Goal: Complete application form

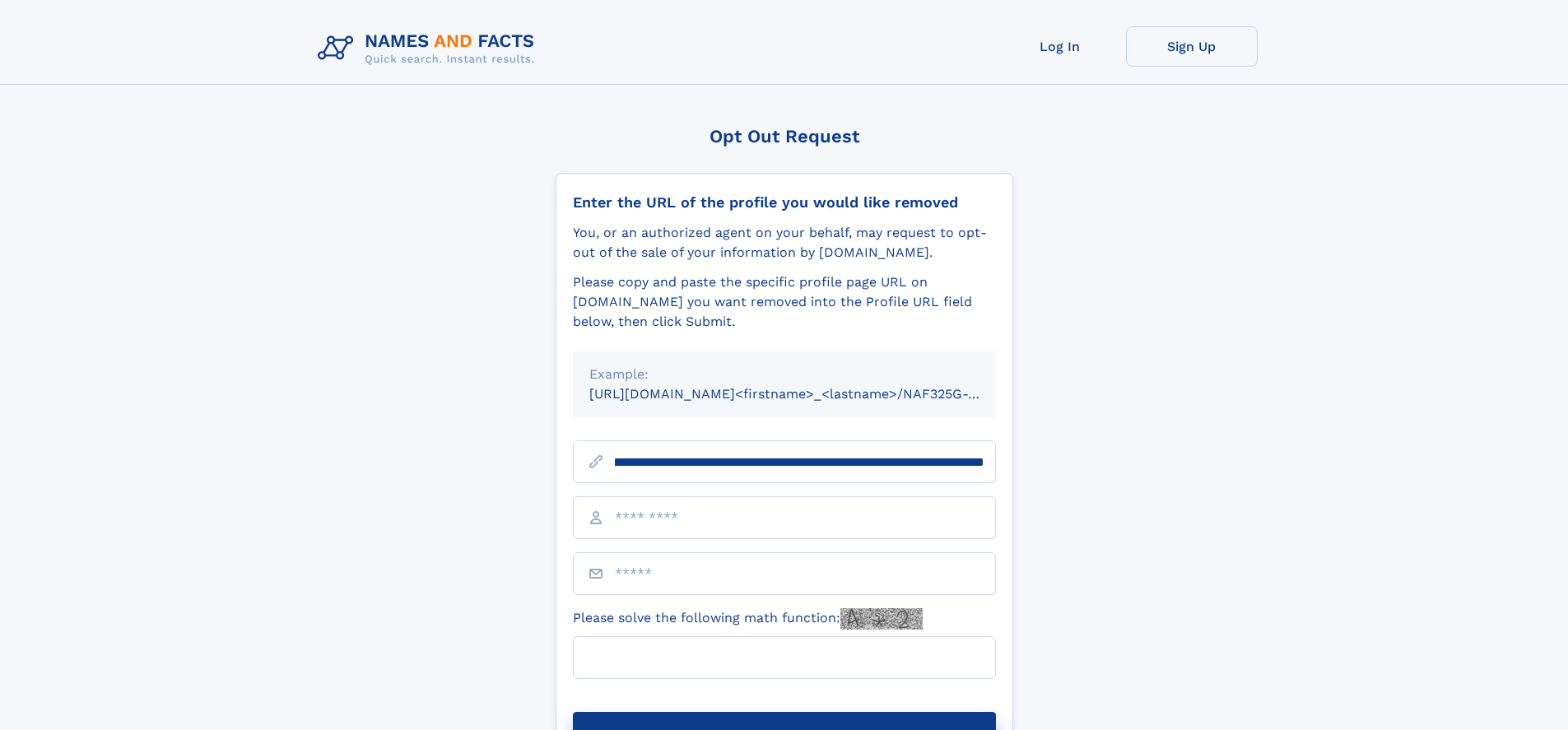
scroll to position [0, 191]
type input "**********"
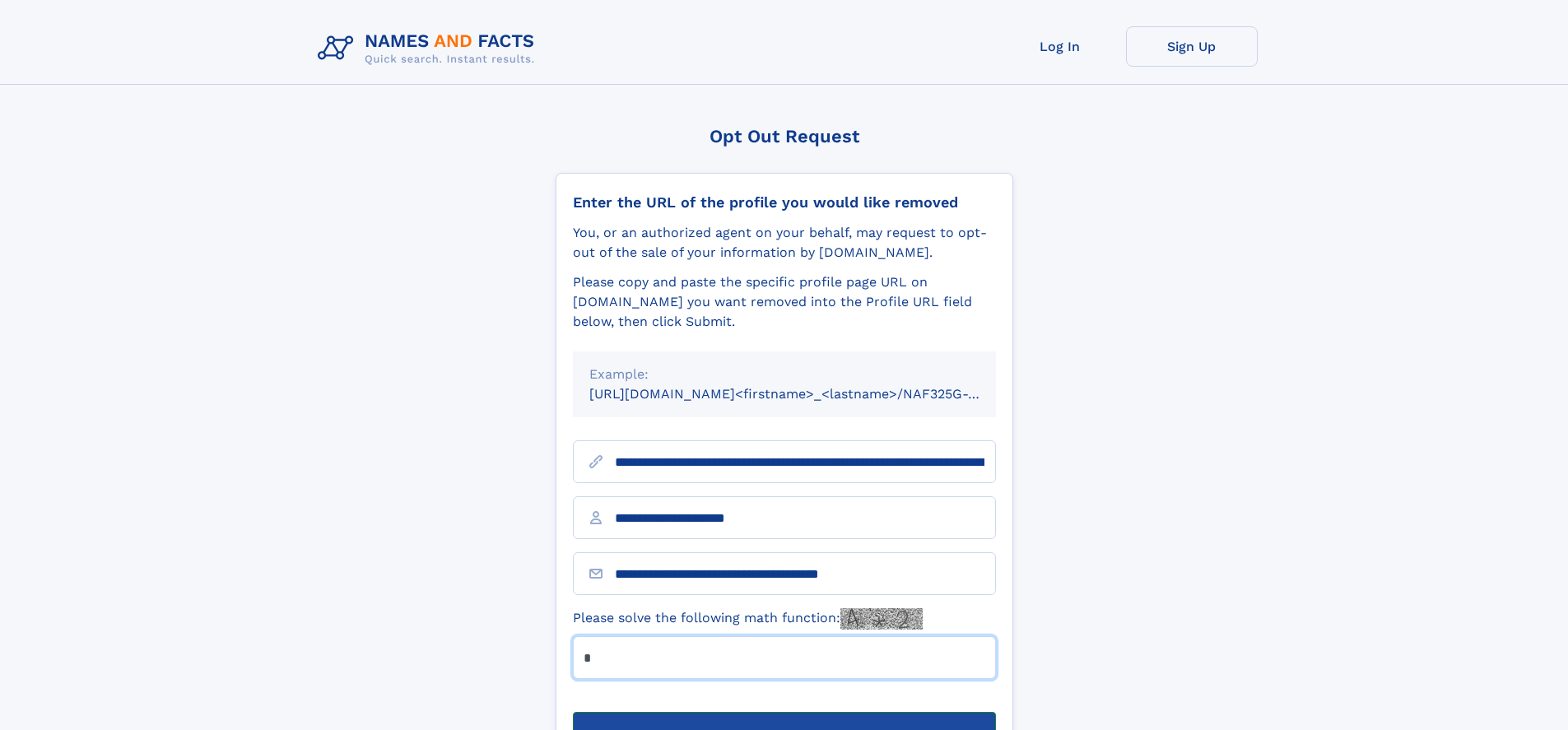
type input "*"
click at [784, 712] on button "Submit Opt Out Request" at bounding box center [784, 738] width 423 height 53
